Goal: Task Accomplishment & Management: Use online tool/utility

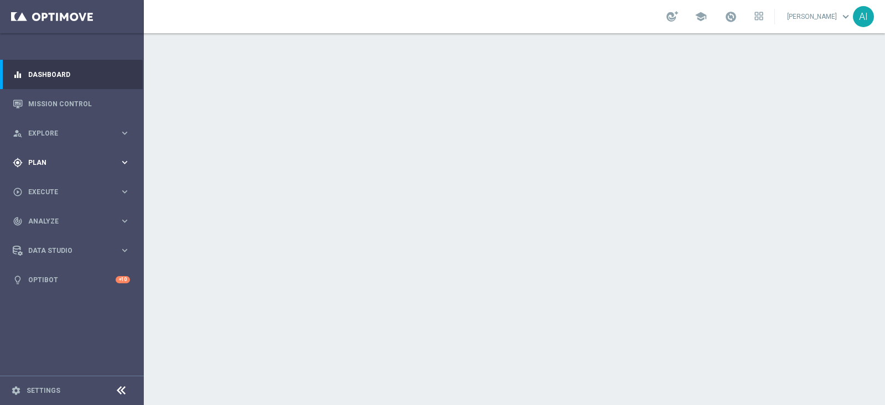
click at [61, 165] on div "gps_fixed Plan" at bounding box center [66, 163] width 107 height 10
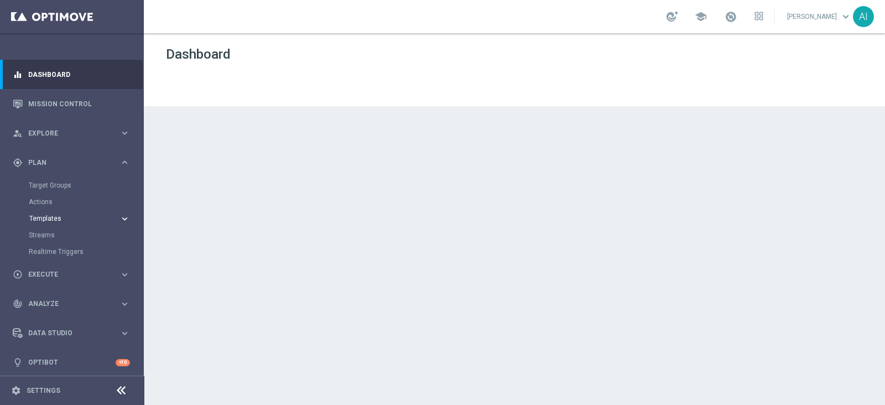
click at [52, 216] on span "Templates" at bounding box center [68, 218] width 79 height 7
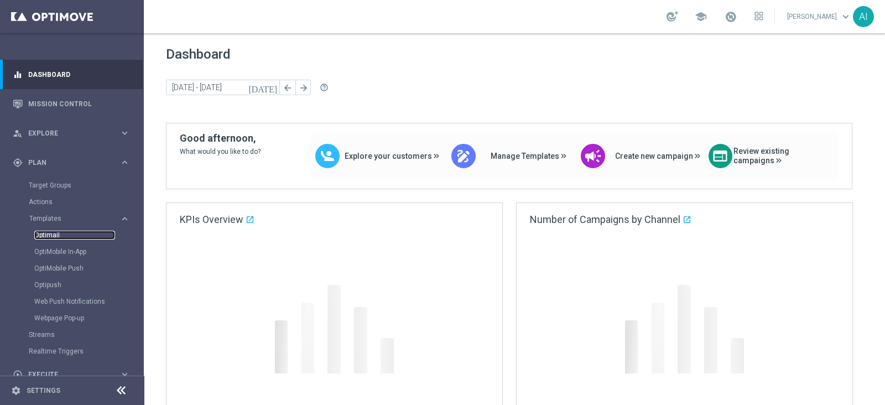
click at [55, 232] on link "Optimail" at bounding box center [74, 235] width 81 height 9
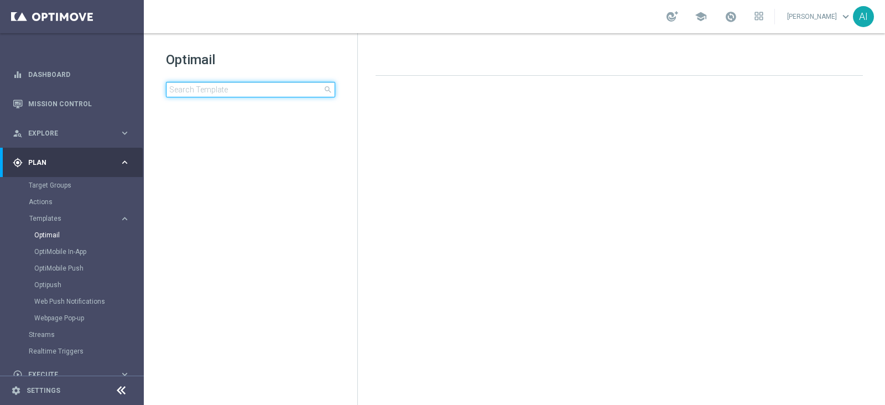
click at [210, 87] on input at bounding box center [250, 89] width 169 height 15
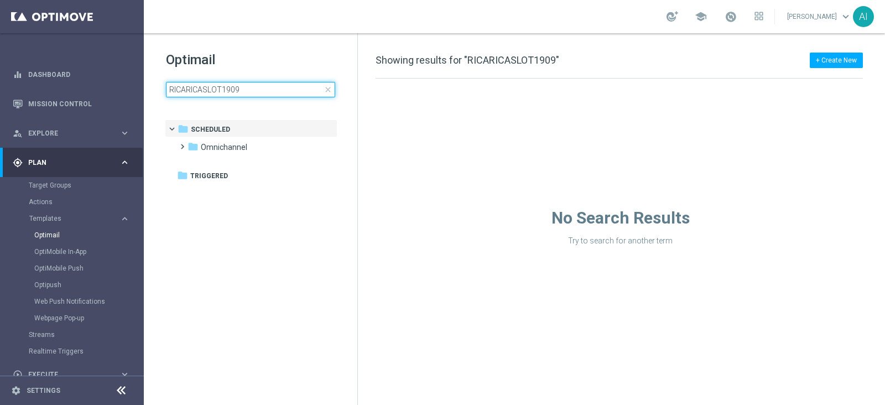
type input "RICARICASLOT1909"
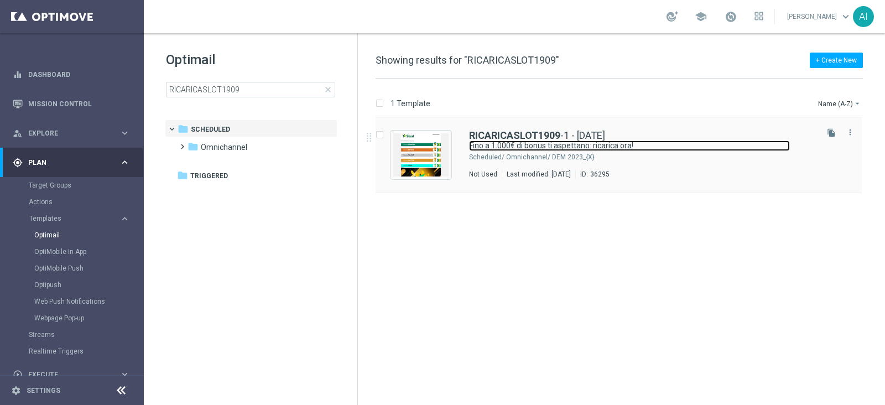
click at [607, 145] on link "Fino a 1.000€ di bonus ti aspettano: ricarica ora!" at bounding box center [629, 146] width 321 height 11
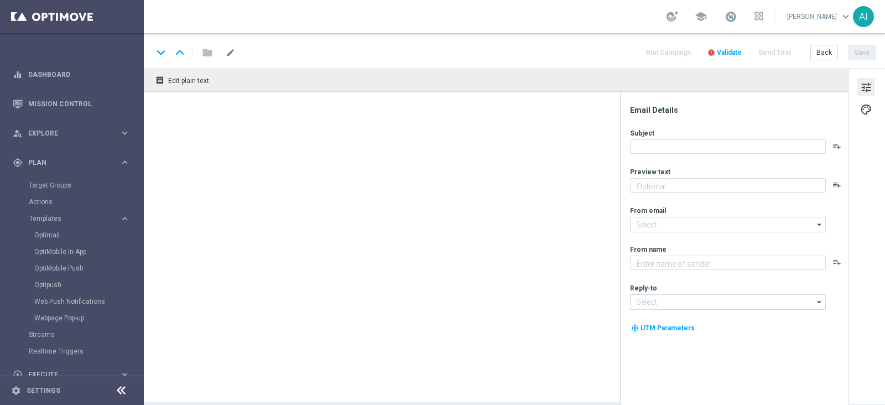
type textarea "Non perderti la promozione!✨"
type input "[EMAIL_ADDRESS][DOMAIN_NAME]"
type textarea "Sisal"
type input "[EMAIL_ADDRESS][DOMAIN_NAME]"
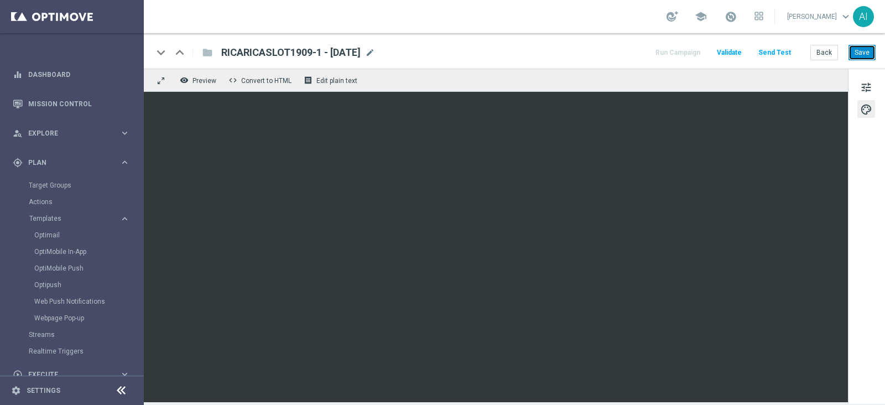
click at [867, 45] on button "Save" at bounding box center [862, 52] width 27 height 15
click at [55, 232] on link "Optimail" at bounding box center [74, 235] width 81 height 9
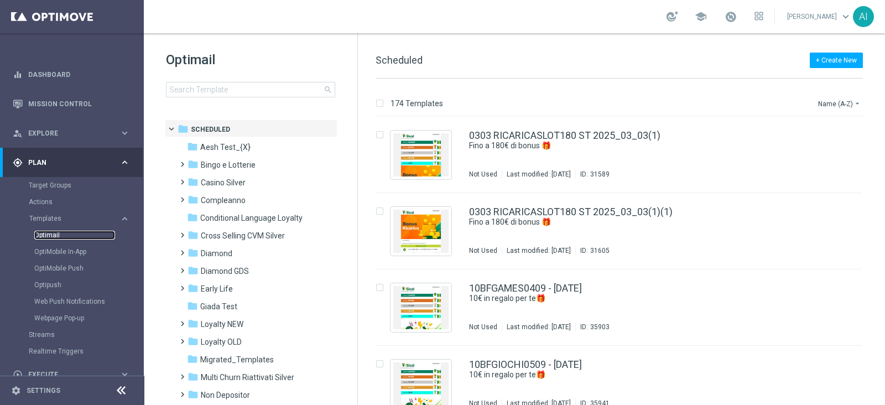
click at [53, 235] on link "Optimail" at bounding box center [74, 235] width 81 height 9
click at [217, 90] on input at bounding box center [250, 89] width 169 height 15
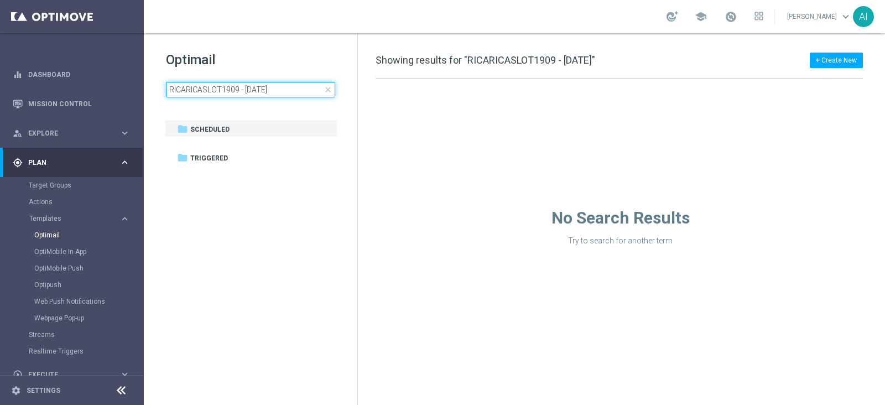
drag, startPoint x: 239, startPoint y: 90, endPoint x: 448, endPoint y: 79, distance: 210.0
click at [445, 81] on div "Optimail RICARICASLOT1909 - [DATE] close folder 1 Folder folder Scheduled more_…" at bounding box center [515, 219] width 742 height 372
type input "RICARICASLOT1909"
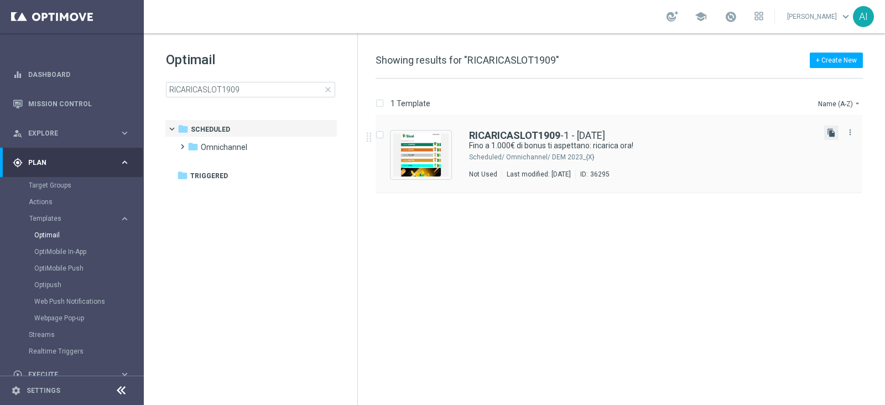
click at [831, 128] on icon "file_copy" at bounding box center [831, 132] width 9 height 9
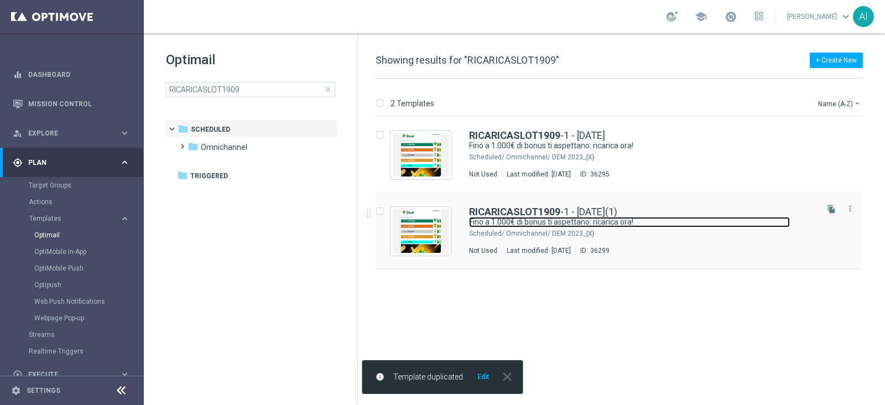
click at [678, 223] on link "Fino a 1.000€ di bonus ti aspettano: ricarica ora!" at bounding box center [629, 222] width 321 height 11
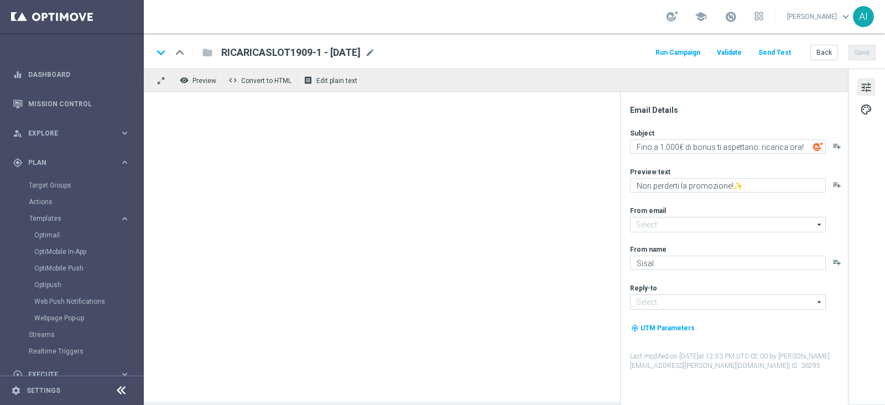
type input "[EMAIL_ADDRESS][DOMAIN_NAME]"
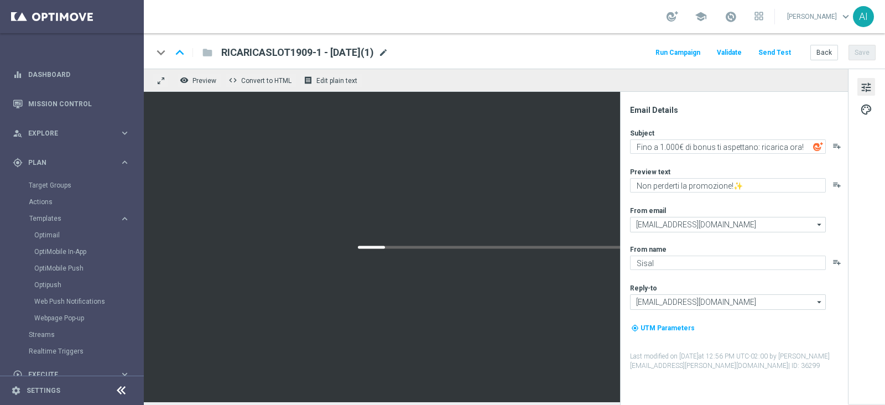
click at [388, 50] on span "mode_edit" at bounding box center [384, 53] width 10 height 10
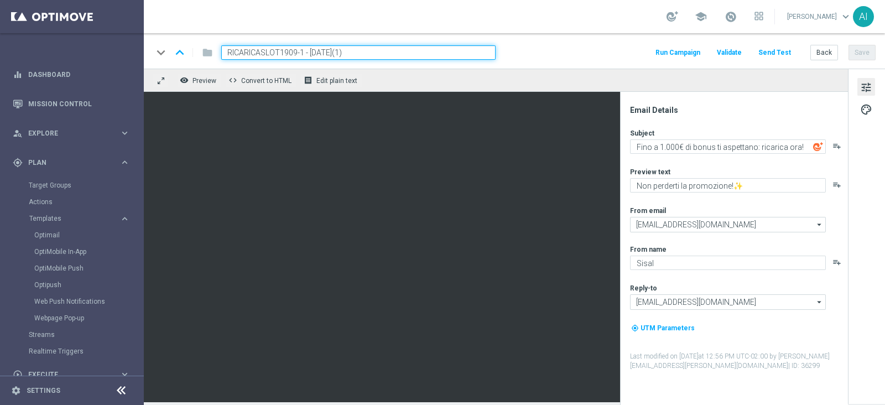
drag, startPoint x: 300, startPoint y: 52, endPoint x: 333, endPoint y: 7, distance: 55.6
click at [302, 51] on input "RICARICASLOT1909-1 - [DATE](1)" at bounding box center [358, 52] width 274 height 14
type input "RICARICASLOT1909-2 - [DATE]"
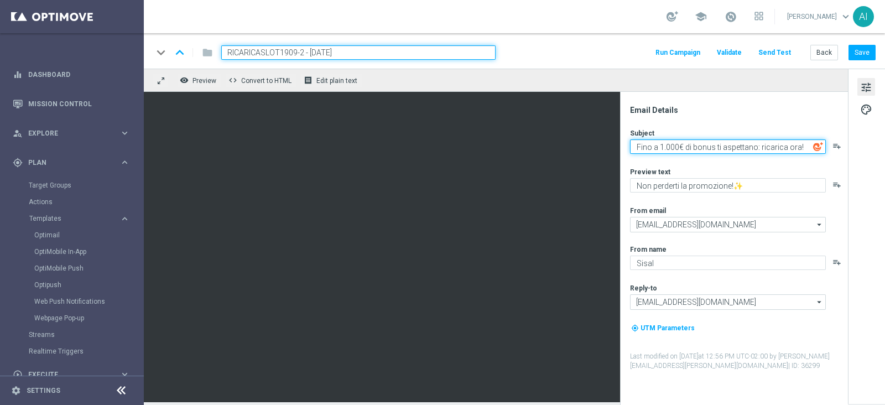
click at [674, 145] on textarea "Fino a 1.000€ di bonus ti aspettano: ricarica ora!" at bounding box center [728, 146] width 196 height 14
click at [669, 147] on textarea "Fino a 1.000€ di bonus ti aspettano: ricarica ora!" at bounding box center [728, 146] width 196 height 14
type textarea "Fino a 300€ di bonus ti aspettano: ricarica ora!"
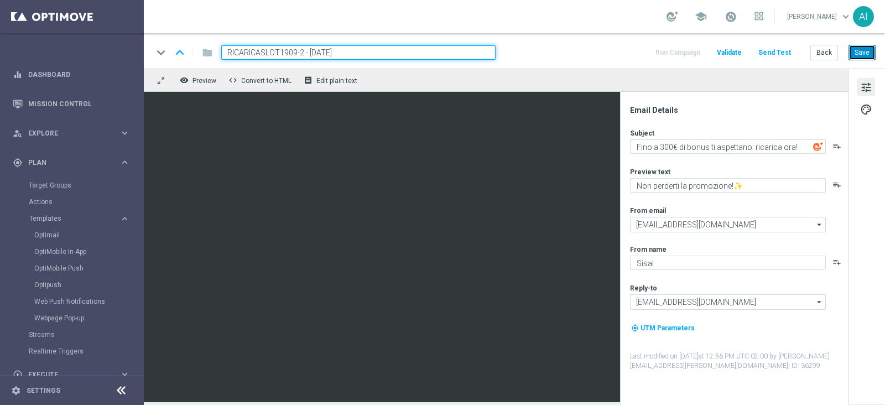
click at [872, 49] on button "Save" at bounding box center [862, 52] width 27 height 15
drag, startPoint x: 355, startPoint y: 52, endPoint x: 10, endPoint y: 42, distance: 344.9
click at [11, 42] on main "equalizer Dashboard Mission Control" at bounding box center [442, 202] width 885 height 405
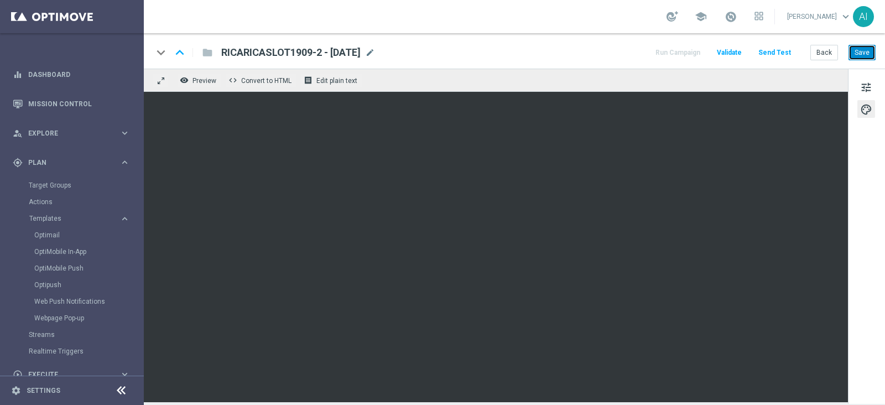
click at [864, 49] on button "Save" at bounding box center [862, 52] width 27 height 15
click at [56, 232] on link "Optimail" at bounding box center [74, 235] width 81 height 9
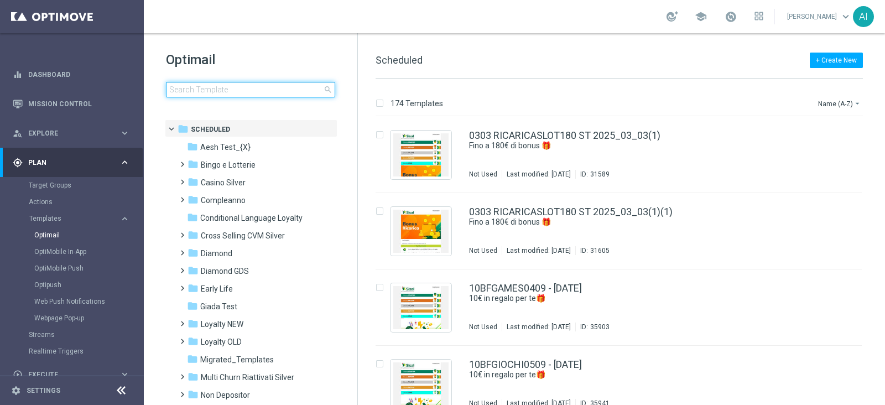
click at [227, 87] on input at bounding box center [250, 89] width 169 height 15
click at [239, 85] on input at bounding box center [250, 89] width 169 height 15
click at [213, 88] on input at bounding box center [250, 89] width 169 height 15
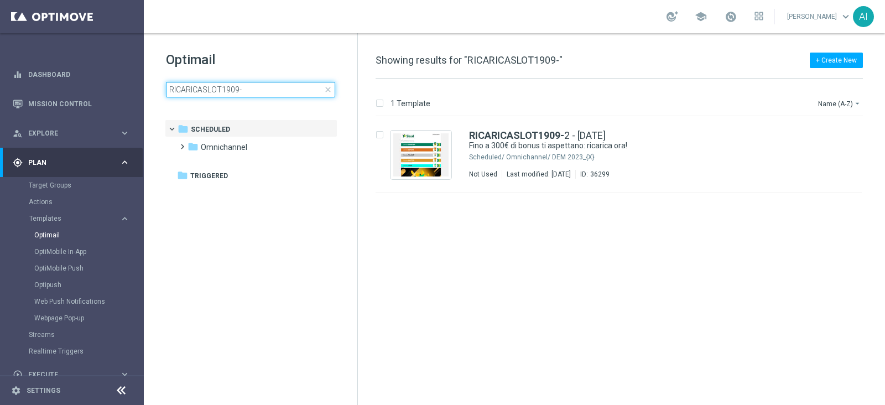
type input "RICARICASLOT1909"
